Goal: Information Seeking & Learning: Learn about a topic

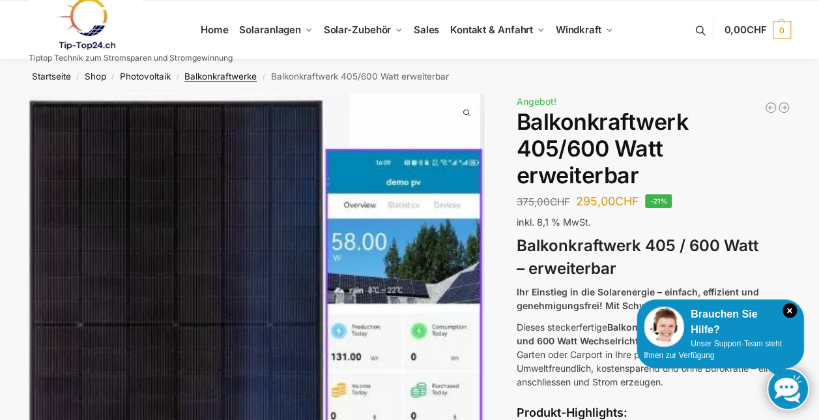
click at [216, 79] on link "Balkonkraftwerke" at bounding box center [220, 76] width 72 height 10
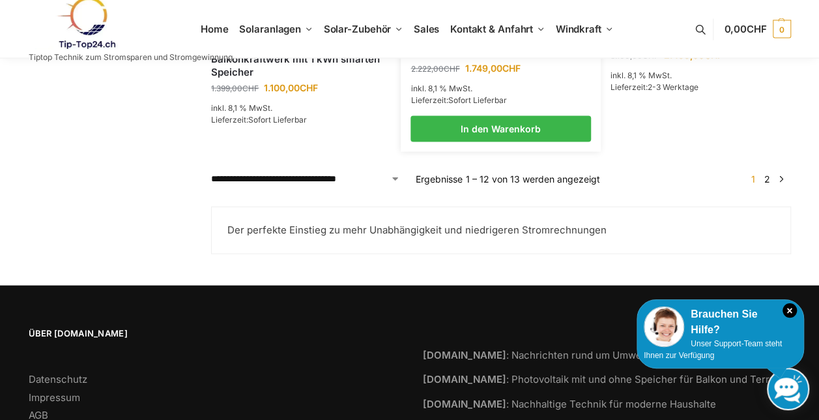
scroll to position [1315, 0]
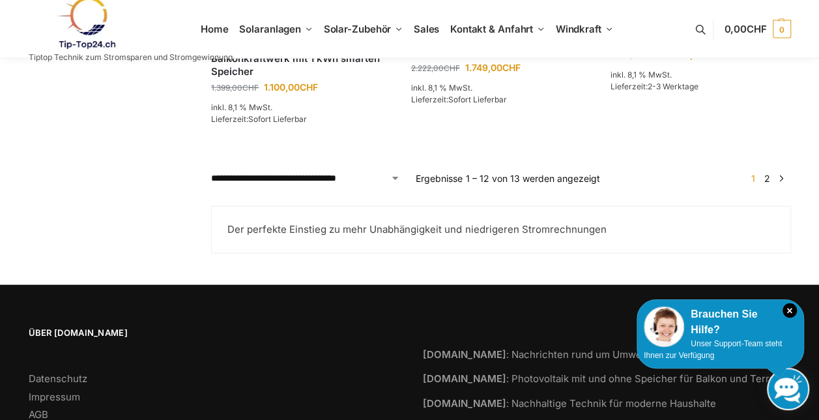
click at [771, 184] on link "2" at bounding box center [767, 178] width 12 height 11
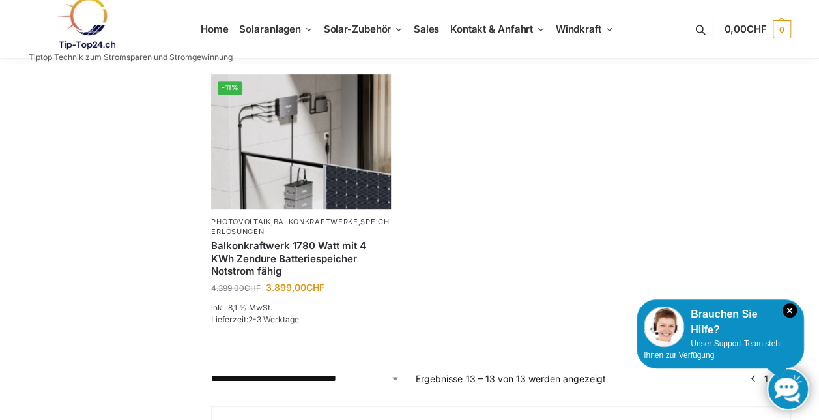
scroll to position [257, 0]
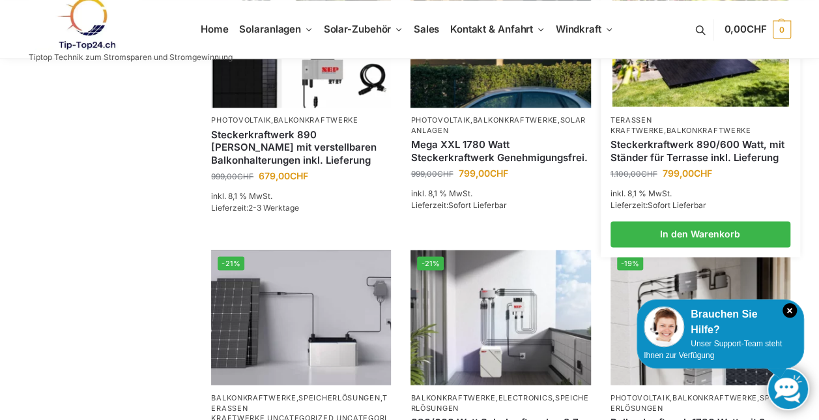
scroll to position [962, 0]
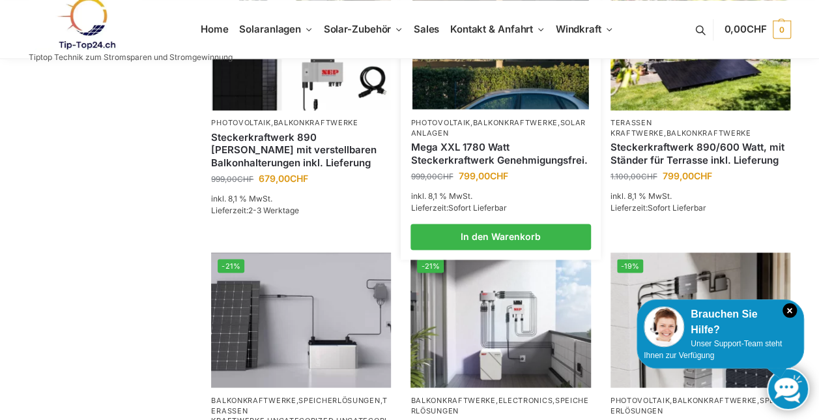
click at [460, 156] on link "Mega XXL 1780 Watt Steckerkraftwerk Genehmigungsfrei." at bounding box center [500, 153] width 180 height 25
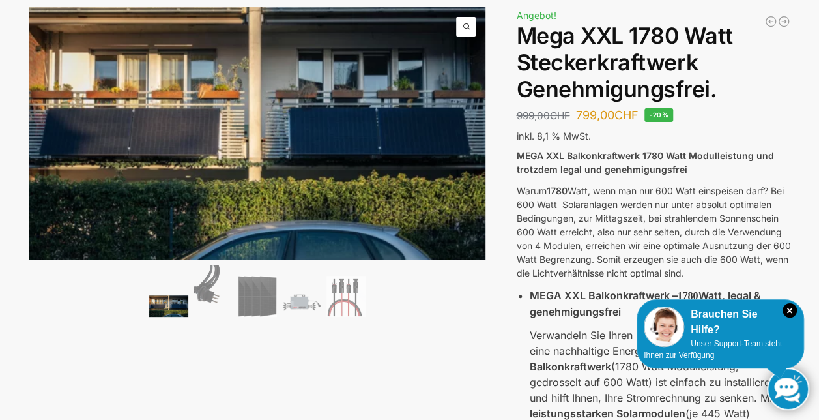
scroll to position [87, 0]
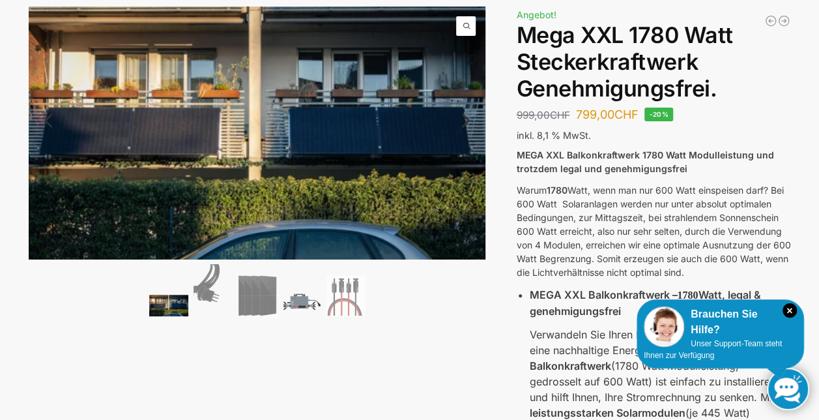
click at [288, 297] on img at bounding box center [301, 301] width 39 height 29
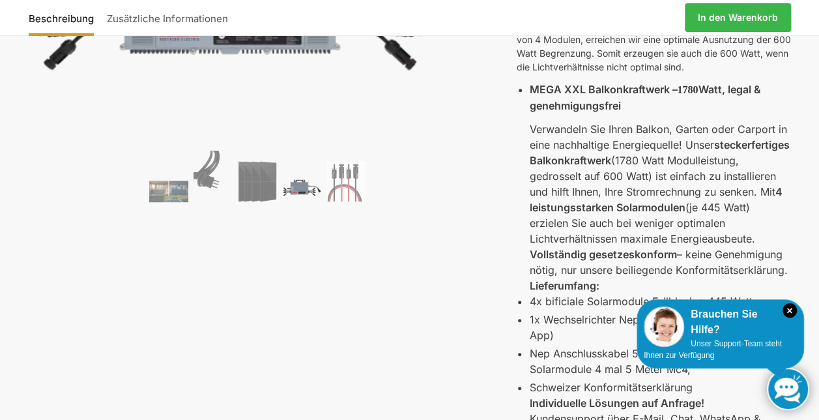
scroll to position [292, 0]
click at [260, 179] on img at bounding box center [257, 180] width 39 height 41
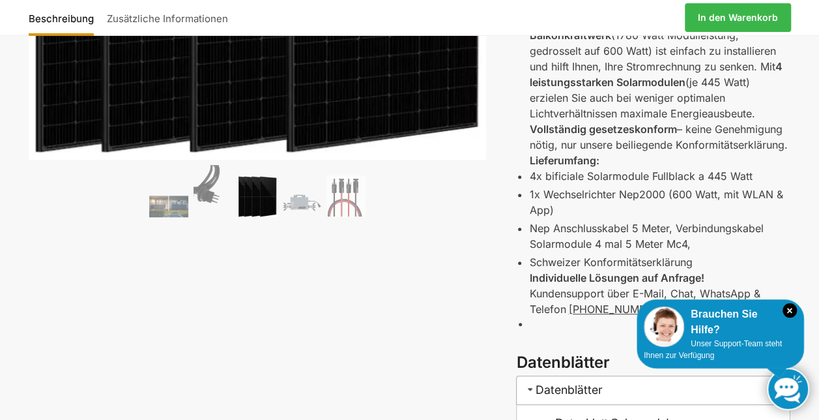
scroll to position [413, 0]
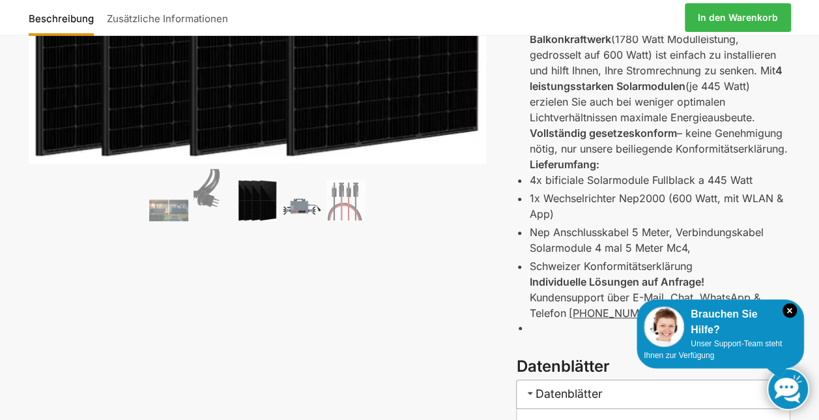
click at [300, 197] on img at bounding box center [301, 206] width 39 height 29
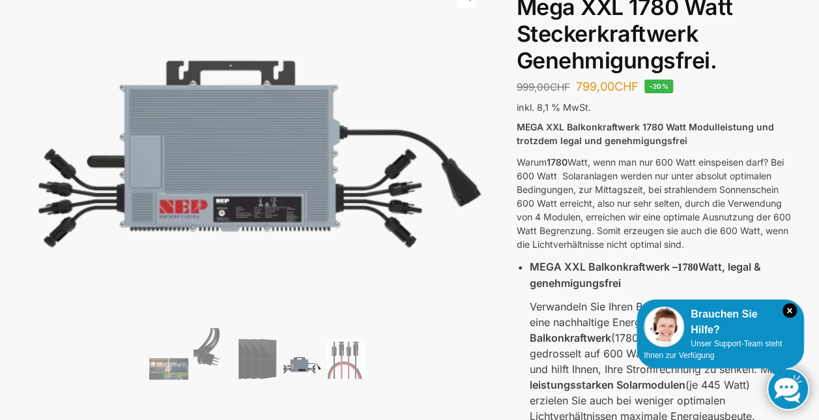
scroll to position [0, 0]
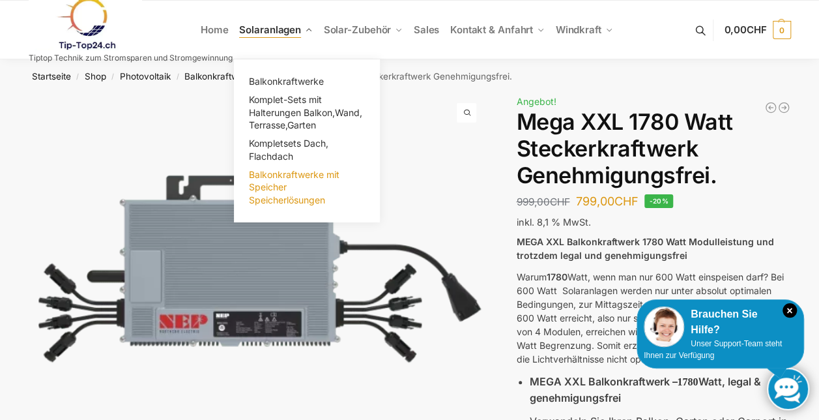
click at [309, 200] on span "Balkonkraftwerke mit Speicher Speicherlösungen" at bounding box center [294, 187] width 91 height 36
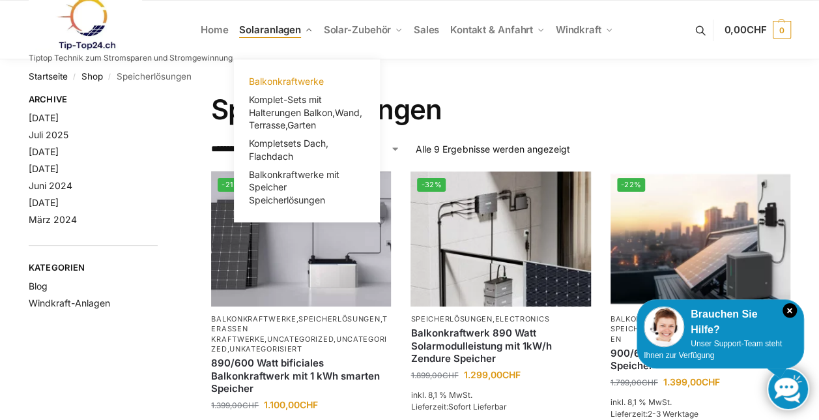
click at [302, 78] on span "Balkonkraftwerke" at bounding box center [286, 81] width 75 height 11
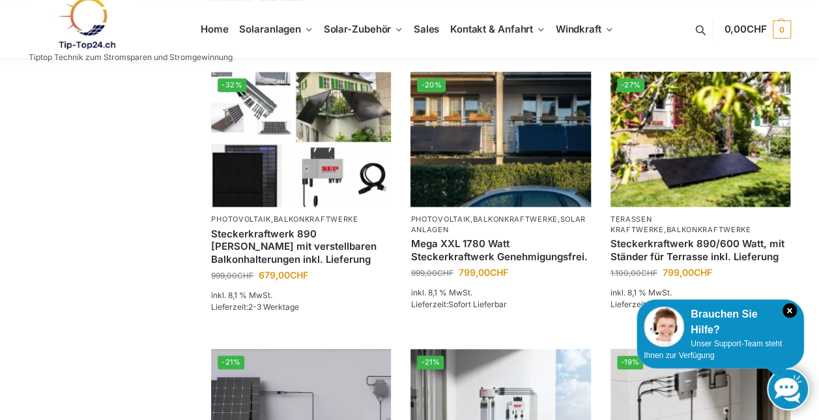
scroll to position [820, 0]
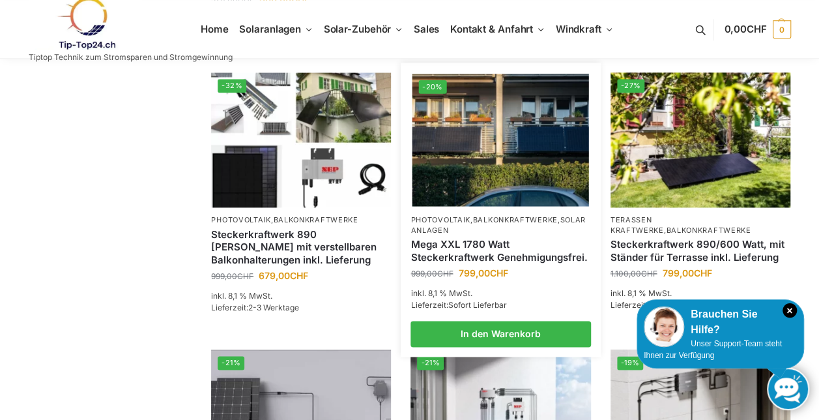
click at [494, 278] on span "CHF" at bounding box center [498, 272] width 18 height 11
click at [447, 190] on img at bounding box center [500, 140] width 177 height 132
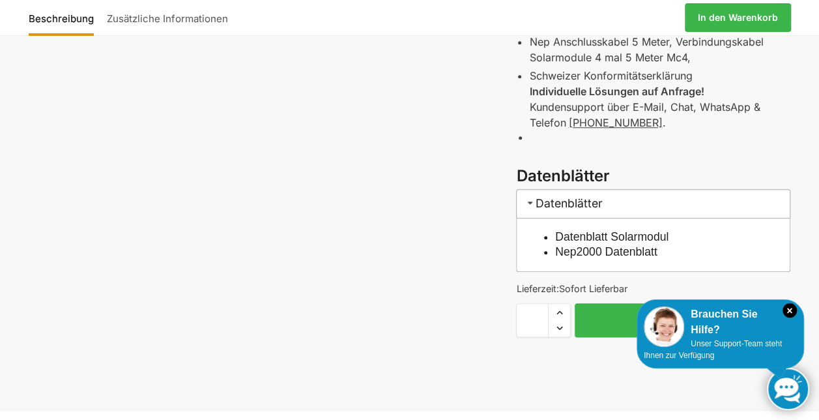
scroll to position [616, 0]
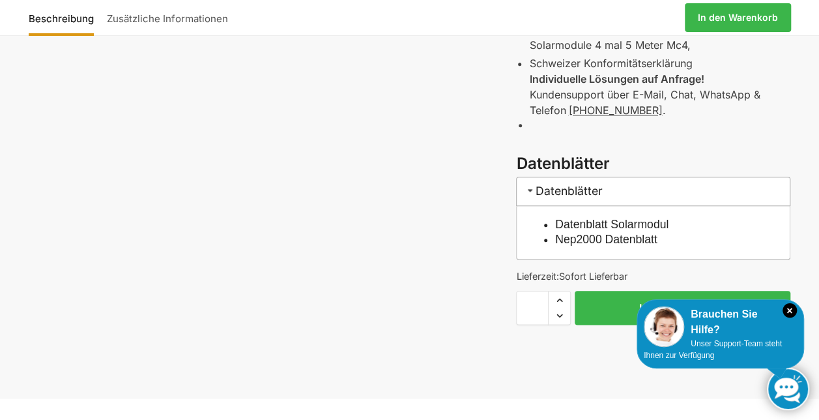
click at [593, 238] on link "Nep2000 Datenblatt" at bounding box center [606, 239] width 102 height 13
click at [650, 220] on link "Datenblatt Solarmodul" at bounding box center [611, 224] width 113 height 13
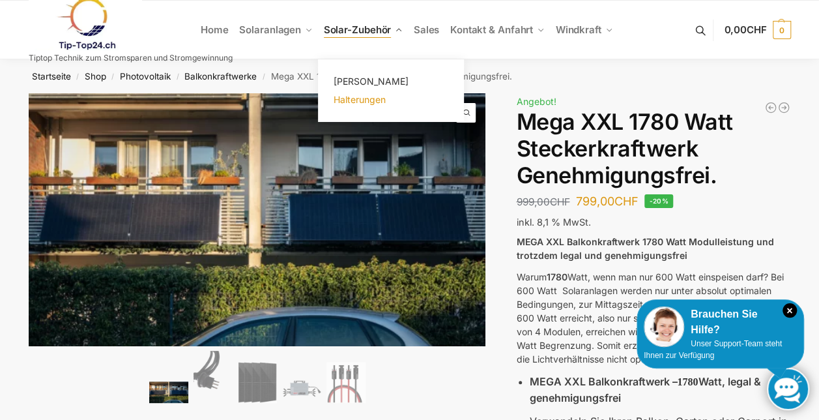
click at [379, 96] on span "Halterungen" at bounding box center [359, 99] width 52 height 11
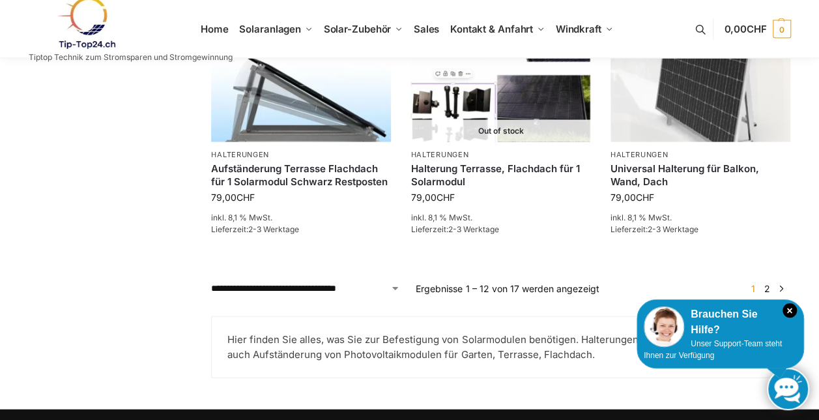
scroll to position [1238, 0]
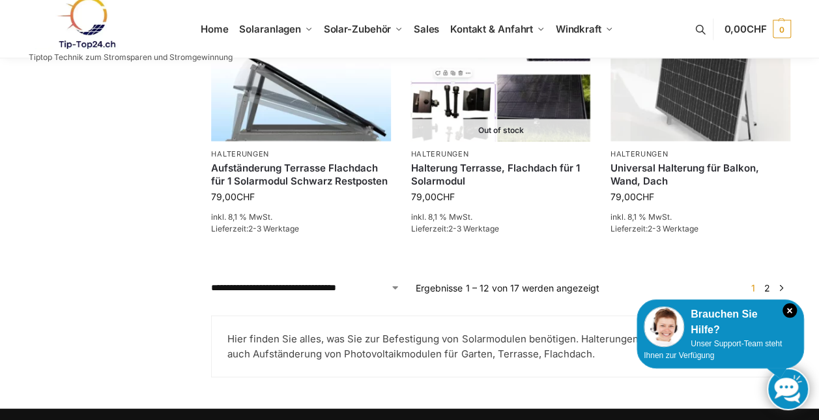
click at [765, 286] on link "2" at bounding box center [767, 287] width 12 height 11
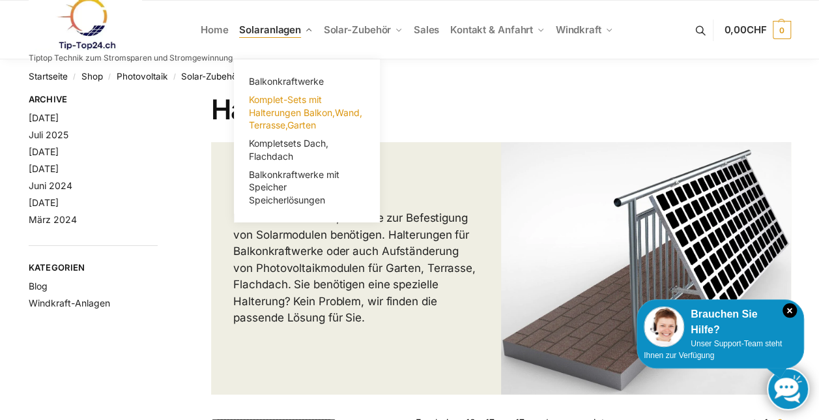
click at [293, 98] on span "Komplet-Sets mit Halterungen Balkon,Wand, Terrasse,Garten" at bounding box center [305, 112] width 113 height 36
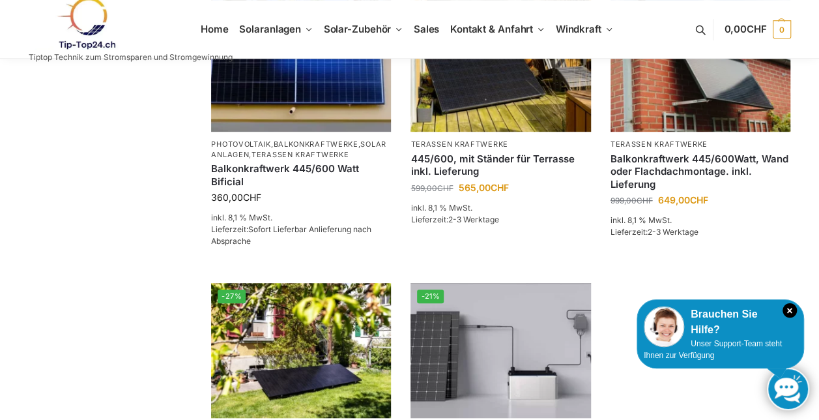
scroll to position [319, 0]
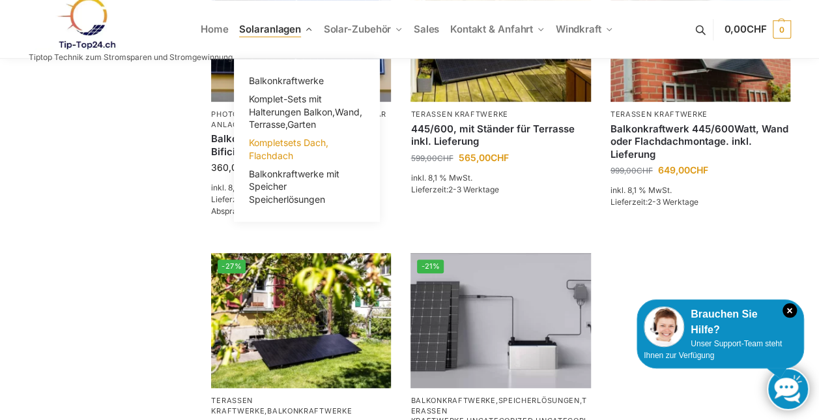
click at [278, 150] on span "Kompletsets Dach, Flachdach" at bounding box center [288, 149] width 79 height 24
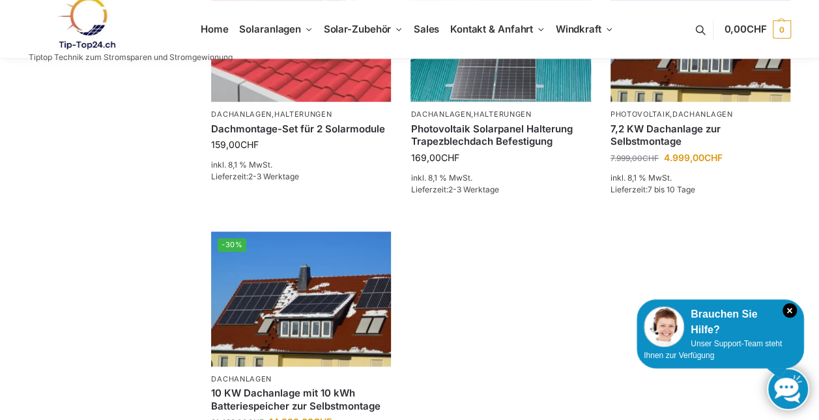
scroll to position [418, 0]
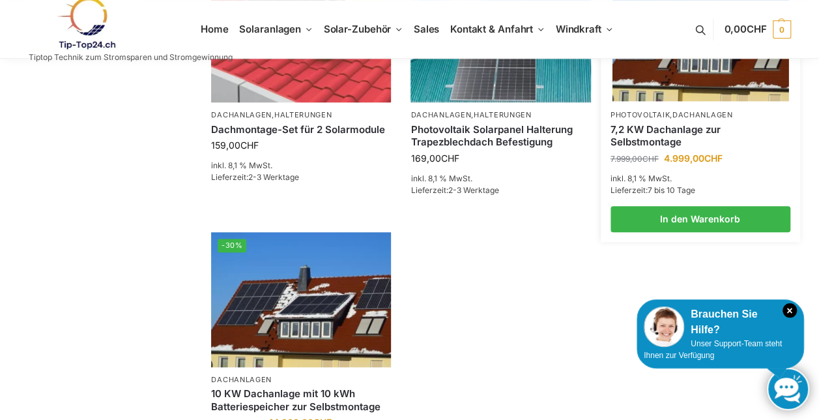
drag, startPoint x: 674, startPoint y: 134, endPoint x: 636, endPoint y: 125, distance: 39.5
click at [636, 125] on link "7,2 KW Dachanlage zur Selbstmontage" at bounding box center [700, 135] width 180 height 25
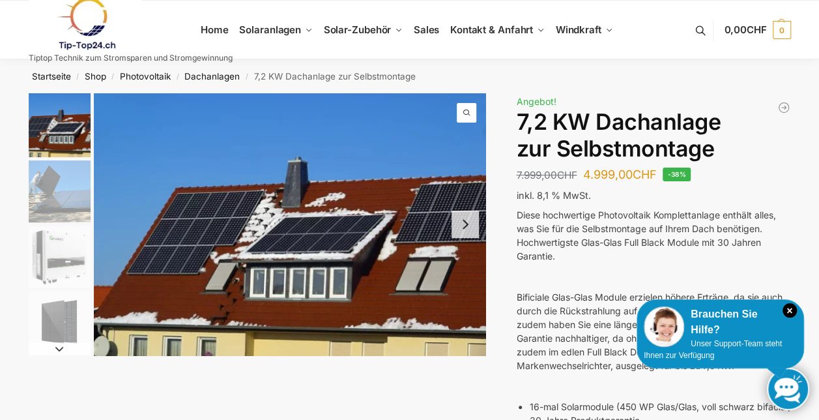
click at [55, 266] on img "3 / 7" at bounding box center [60, 256] width 62 height 62
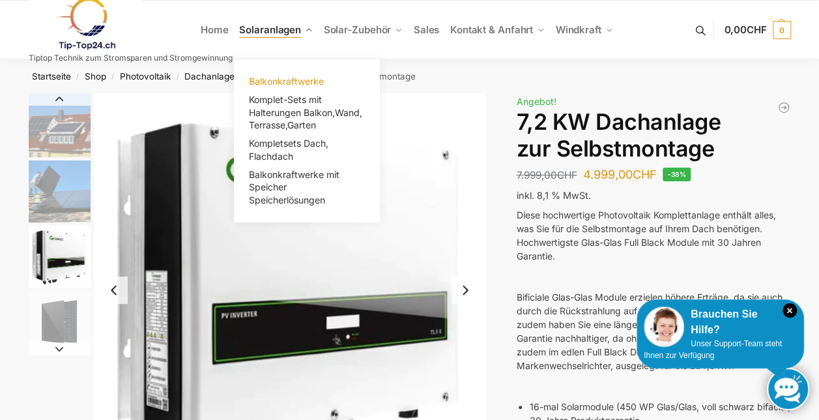
click at [287, 79] on span "Balkonkraftwerke" at bounding box center [286, 81] width 75 height 11
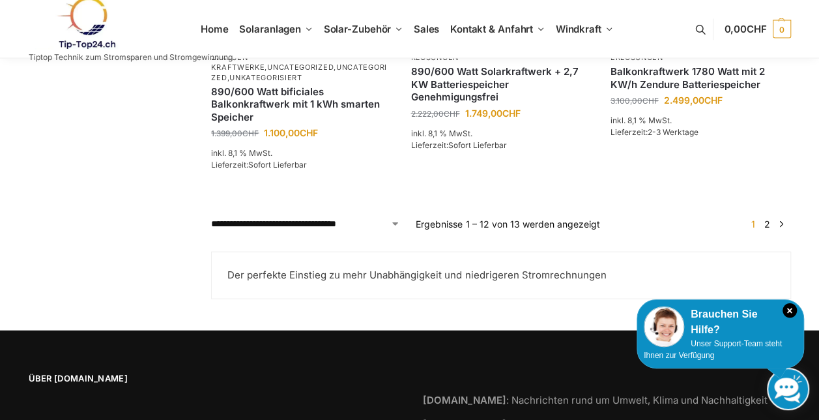
scroll to position [1230, 0]
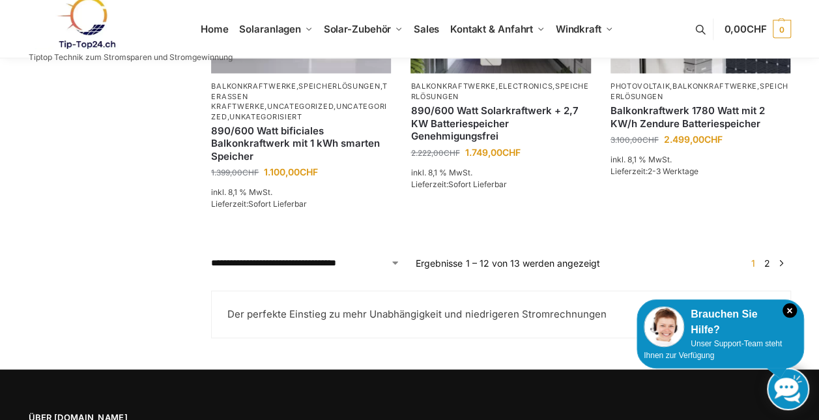
click at [768, 266] on link "2" at bounding box center [767, 262] width 12 height 11
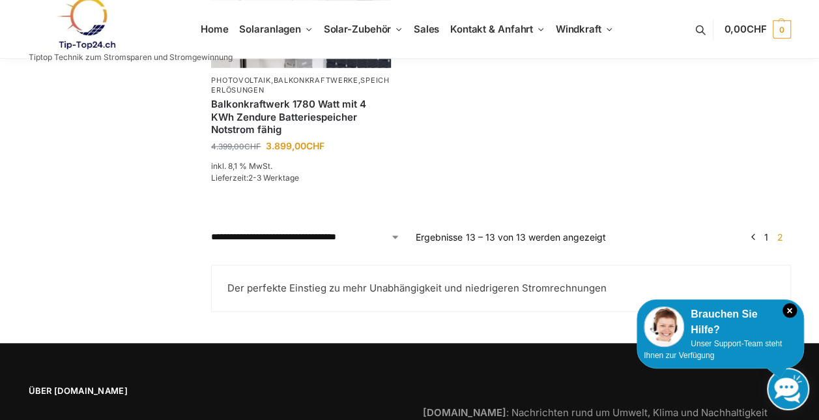
scroll to position [539, 0]
